Goal: Task Accomplishment & Management: Complete application form

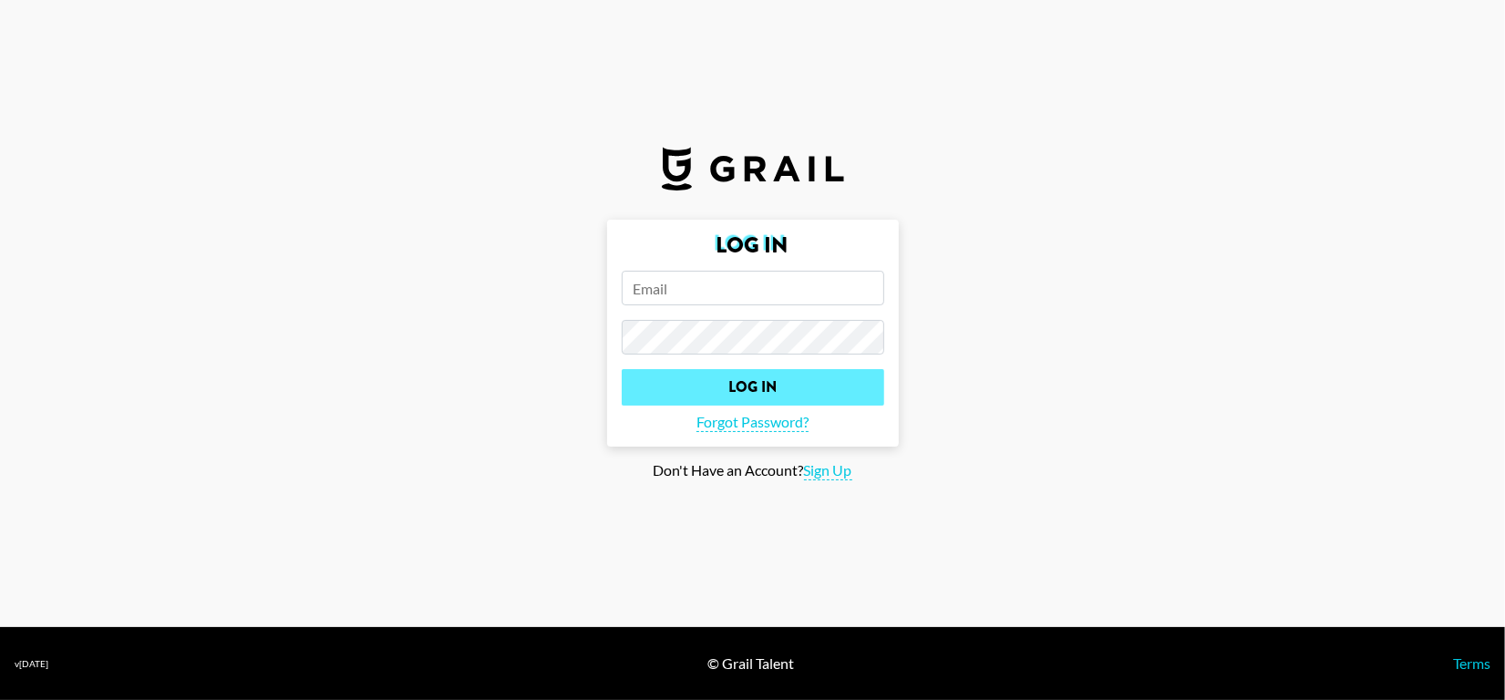
type input "[PERSON_NAME][EMAIL_ADDRESS][PERSON_NAME][PERSON_NAME][DOMAIN_NAME]"
click at [697, 379] on input "Log In" at bounding box center [753, 387] width 262 height 36
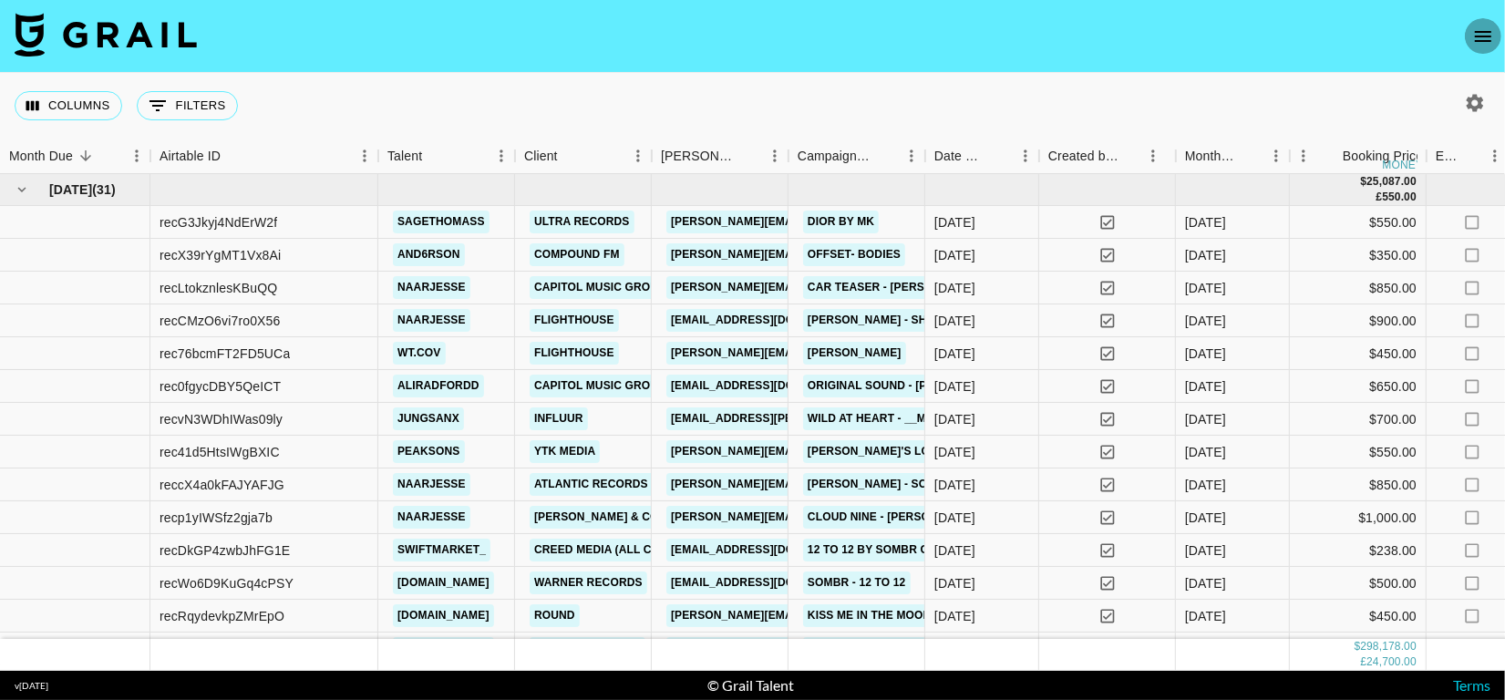
click at [1483, 26] on icon "open drawer" at bounding box center [1483, 37] width 22 height 22
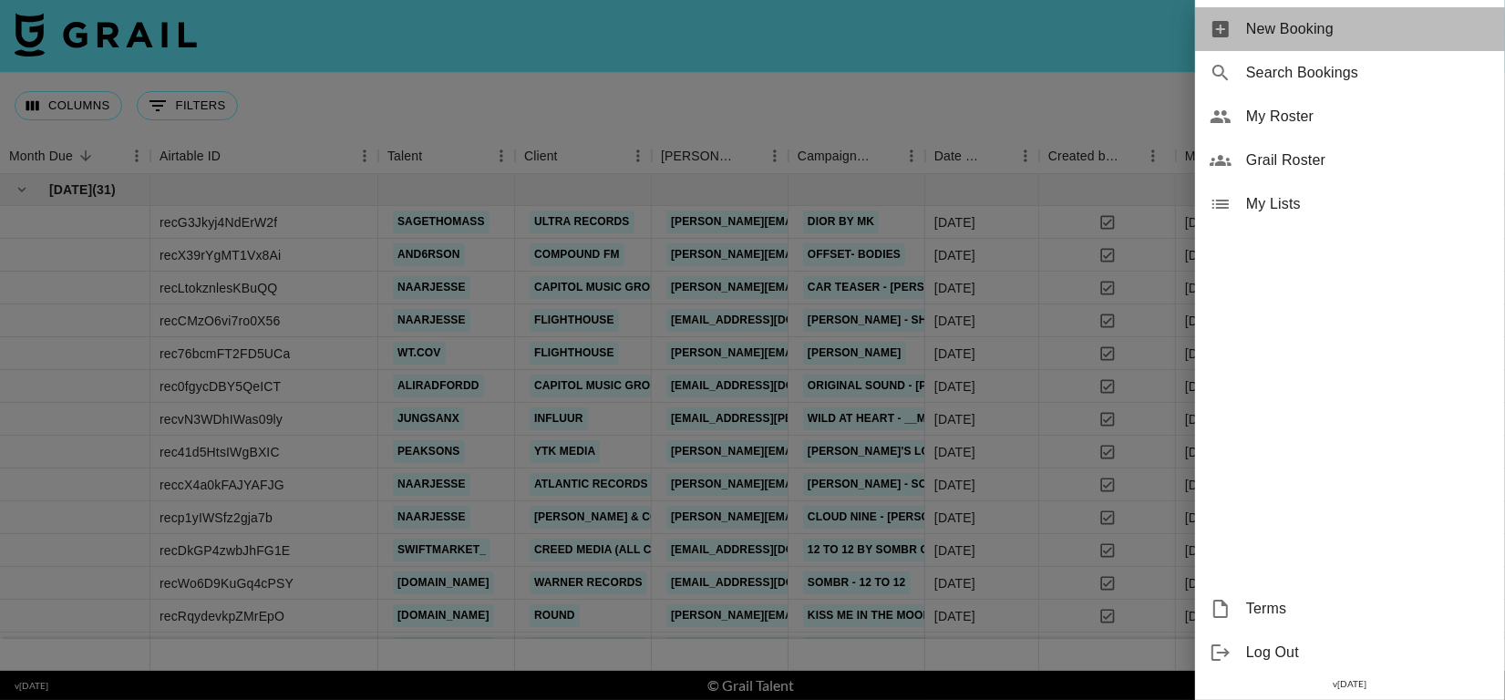
click at [1322, 35] on span "New Booking" at bounding box center [1368, 29] width 244 height 22
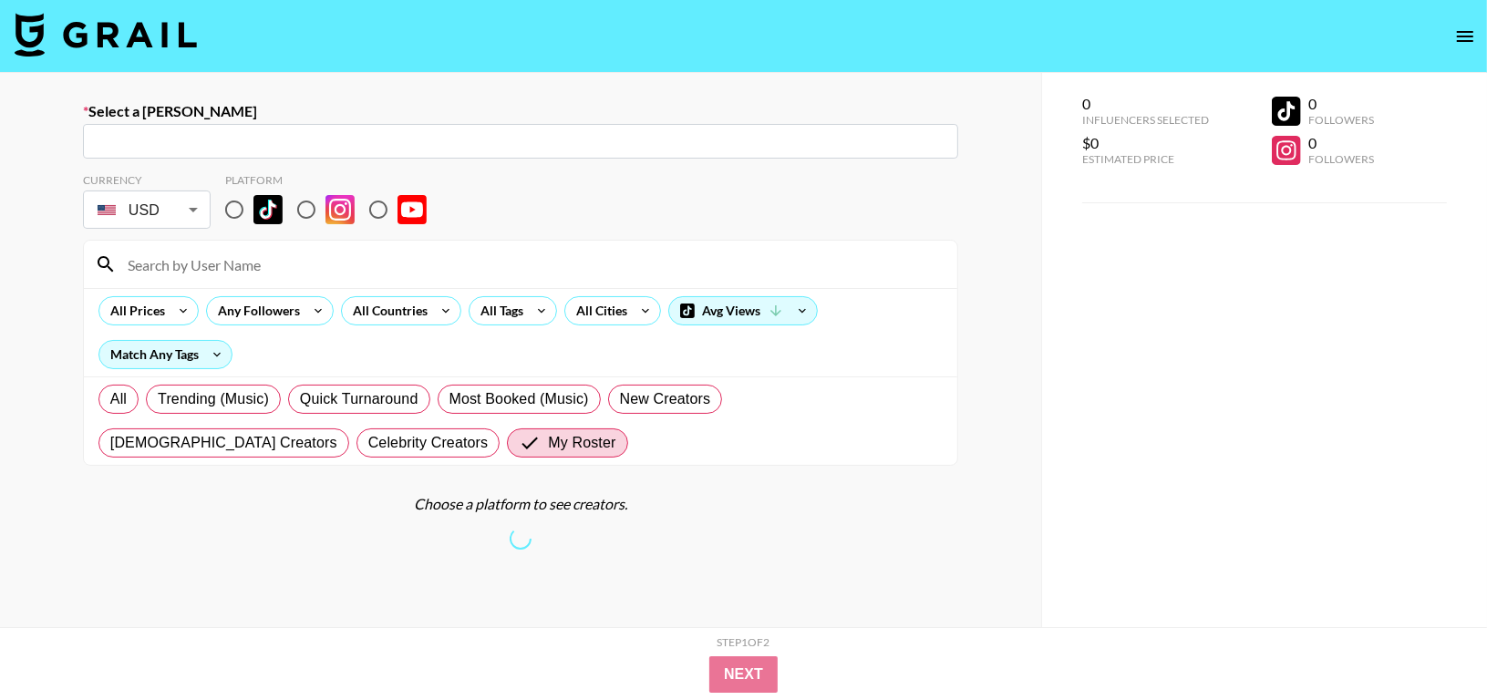
click at [314, 148] on input "text" at bounding box center [520, 141] width 853 height 21
paste input "[EMAIL_ADDRESS][DOMAIN_NAME]"
click at [239, 144] on input "[EMAIL_ADDRESS][DOMAIN_NAME]" at bounding box center [520, 141] width 853 height 21
click at [153, 139] on input "[EMAIL_ADDRESS][DOMAIN_NAME]" at bounding box center [520, 141] width 853 height 21
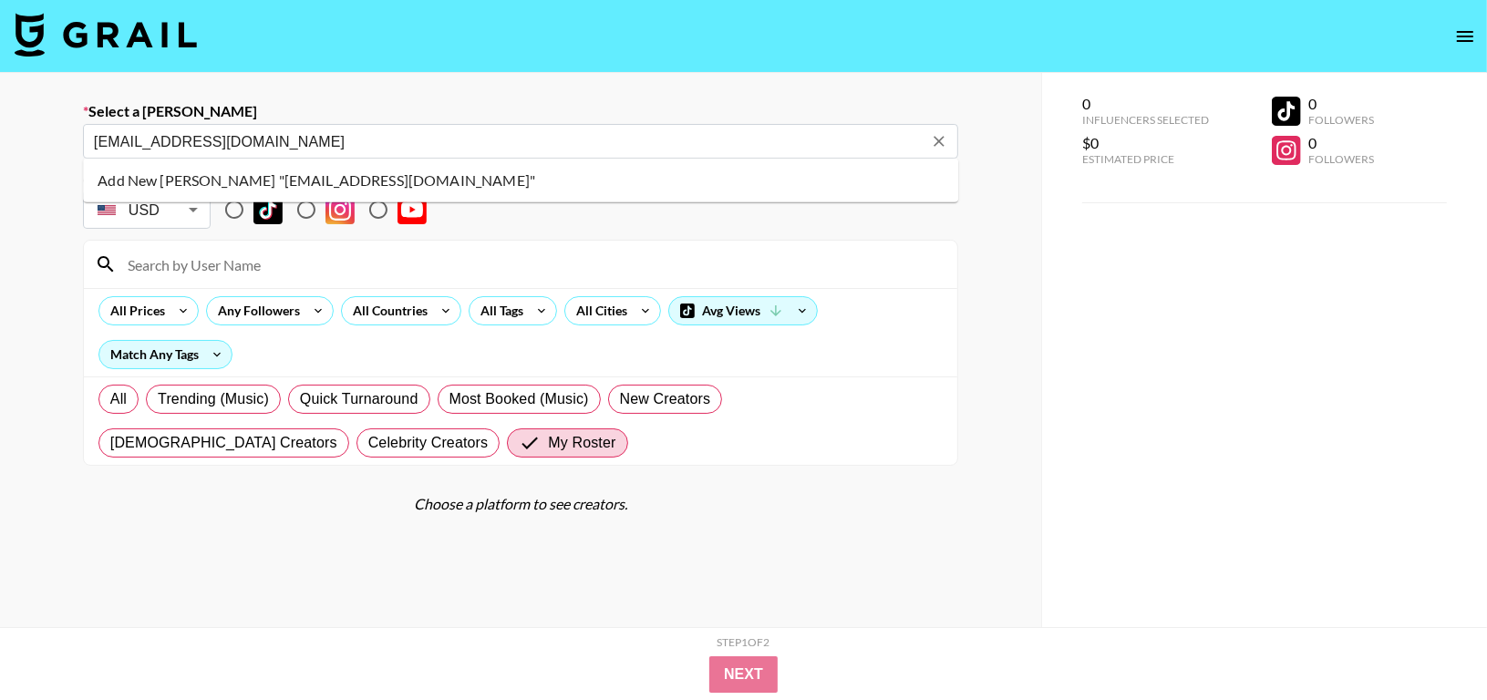
type input "[EMAIL_ADDRESS][DOMAIN_NAME]"
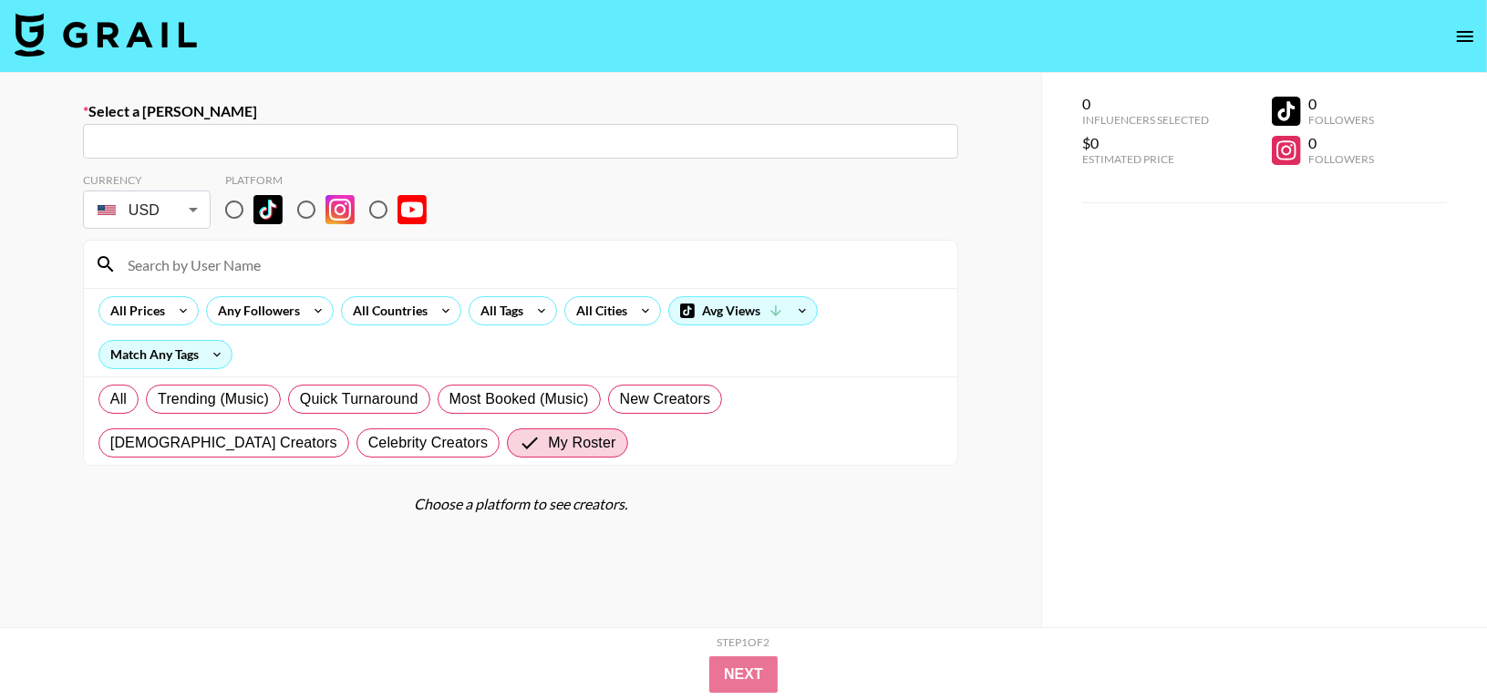
paste input "[EMAIL_ADDRESS][DOMAIN_NAME]"
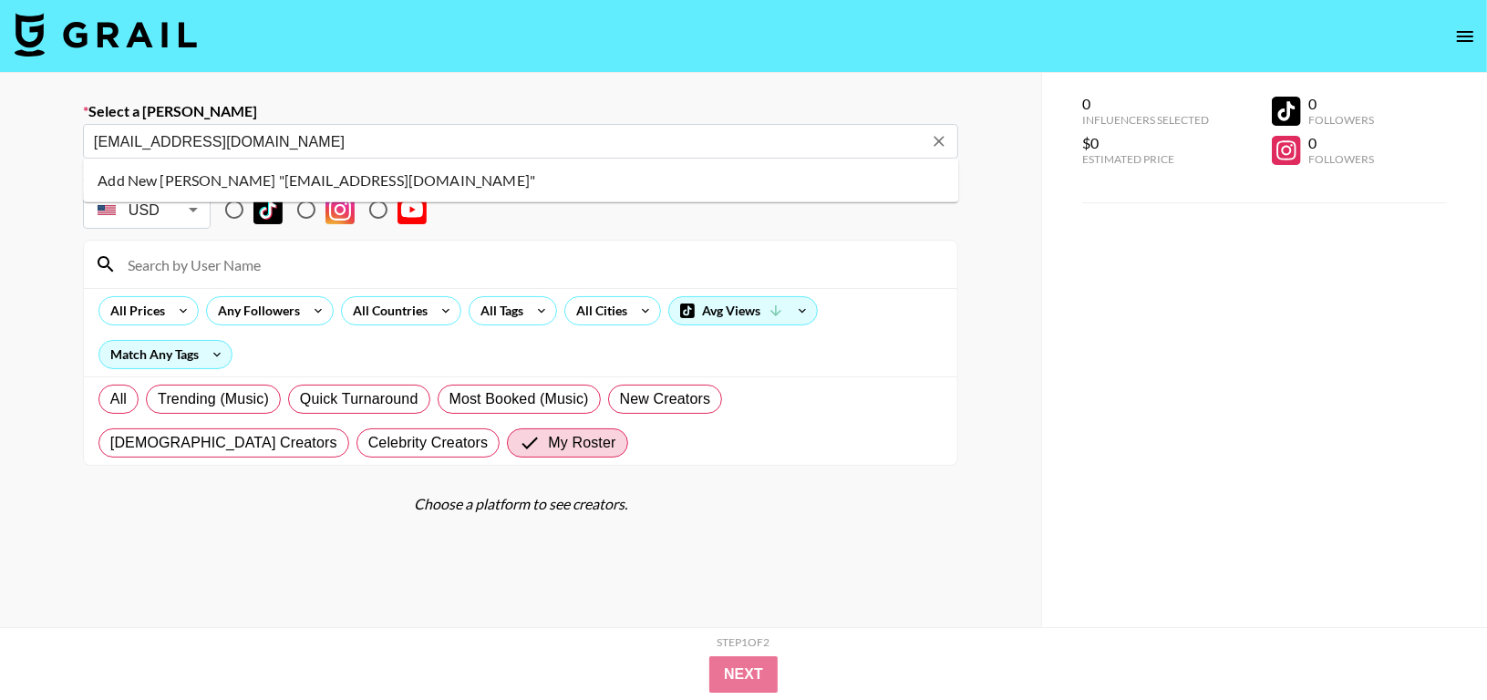
type input "[EMAIL_ADDRESS][DOMAIN_NAME]"
